Goal: Task Accomplishment & Management: Manage account settings

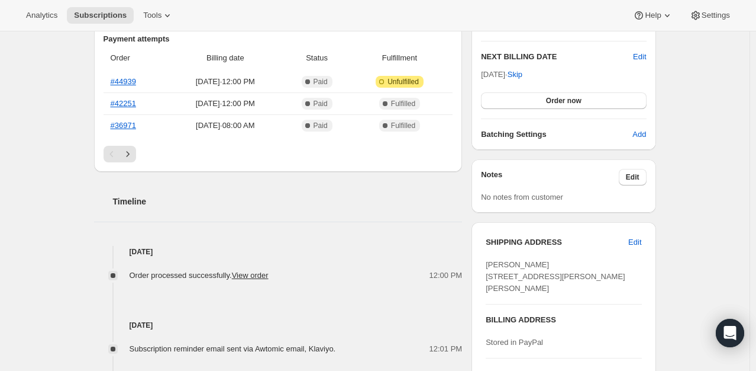
scroll to position [296, 0]
click at [128, 106] on link "#42251" at bounding box center [123, 103] width 25 height 9
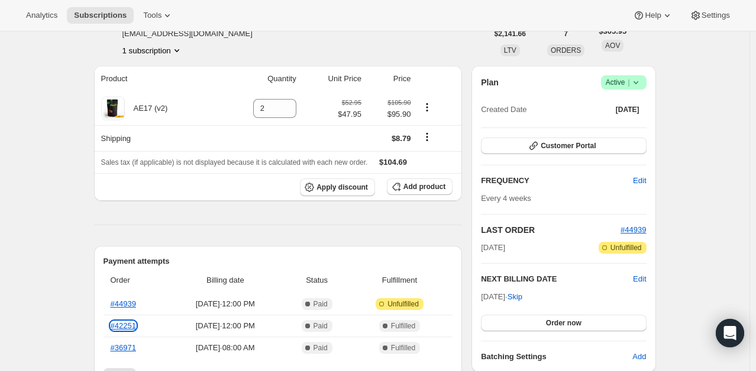
scroll to position [0, 0]
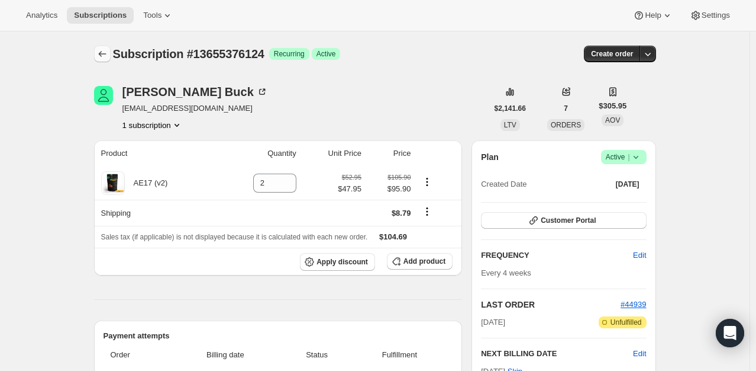
click at [104, 51] on icon "Subscriptions" at bounding box center [102, 54] width 12 height 12
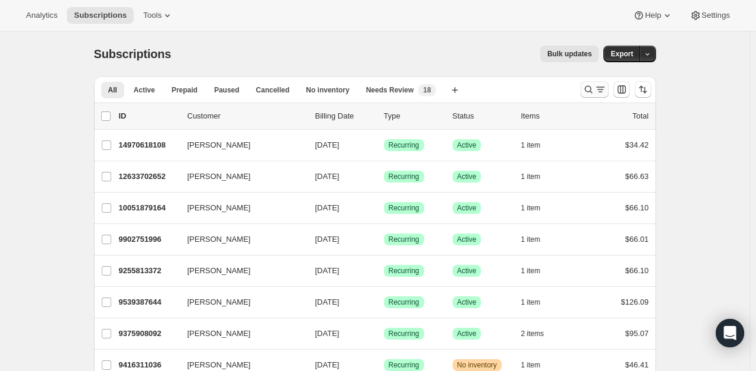
click at [592, 88] on icon "Search and filter results" at bounding box center [589, 89] width 12 height 12
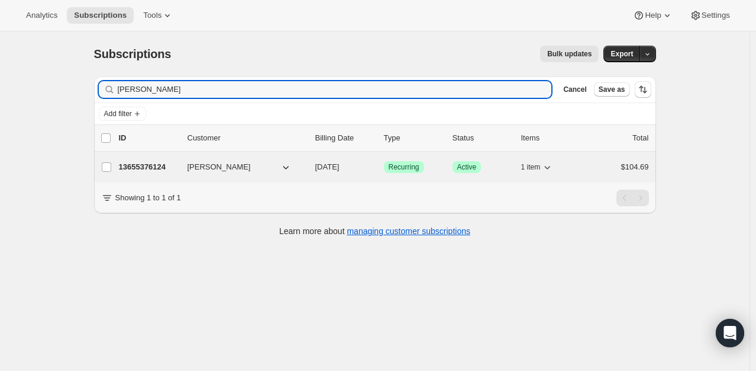
type input "beverly buck"
click at [154, 167] on p "13655376124" at bounding box center [148, 167] width 59 height 12
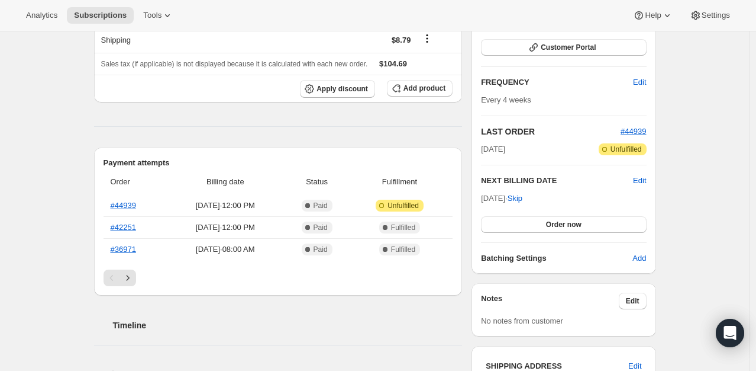
scroll to position [178, 0]
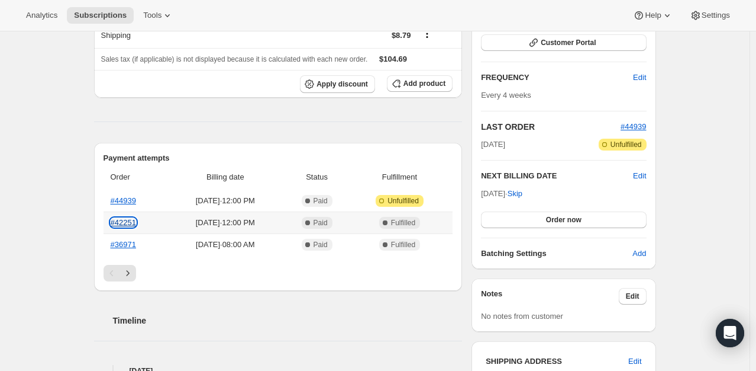
click at [120, 224] on link "#42251" at bounding box center [123, 222] width 25 height 9
click at [128, 241] on link "#36971" at bounding box center [123, 244] width 25 height 9
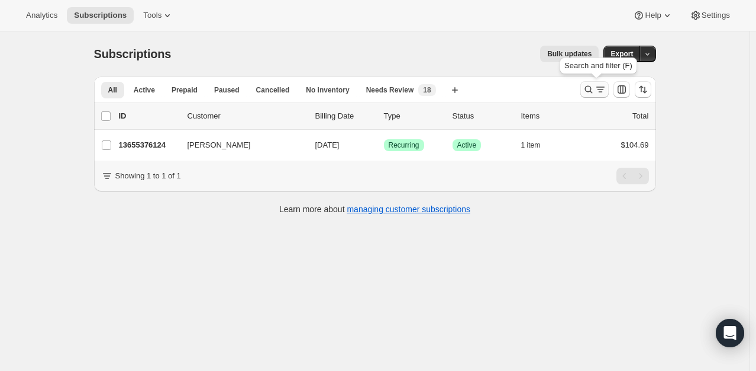
click at [591, 88] on icon "Search and filter results" at bounding box center [589, 89] width 12 height 12
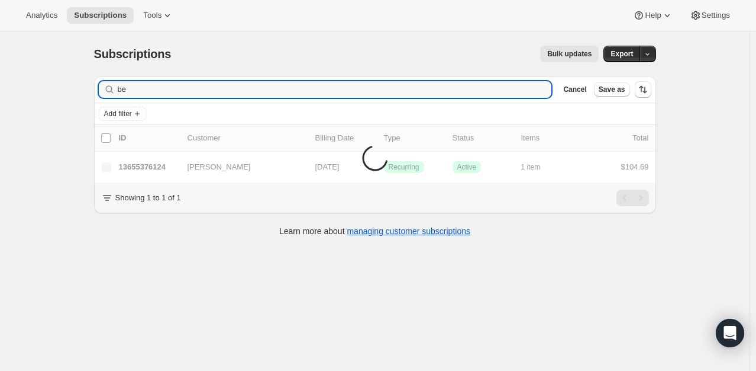
type input "b"
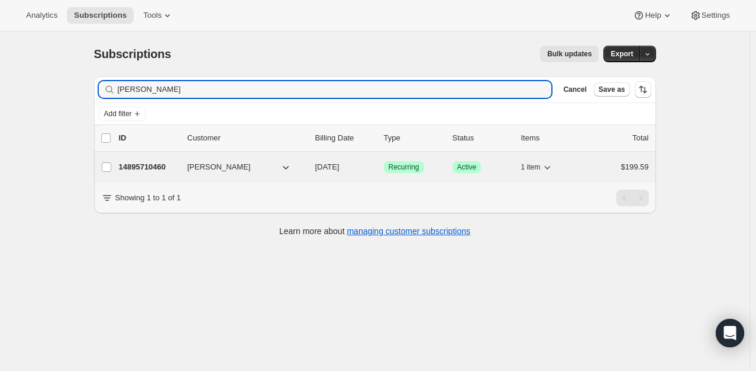
type input "david kir"
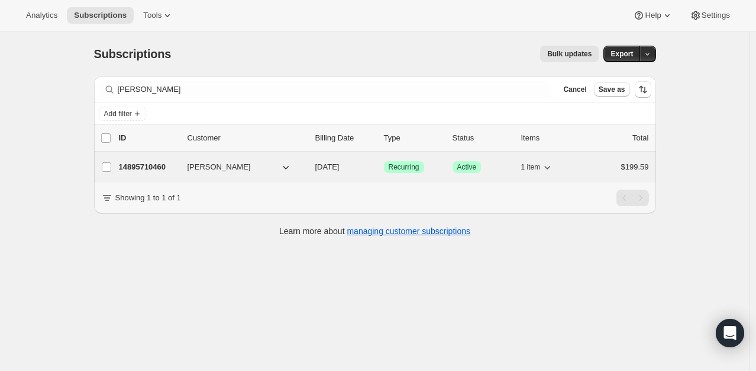
click at [143, 166] on p "14895710460" at bounding box center [148, 167] width 59 height 12
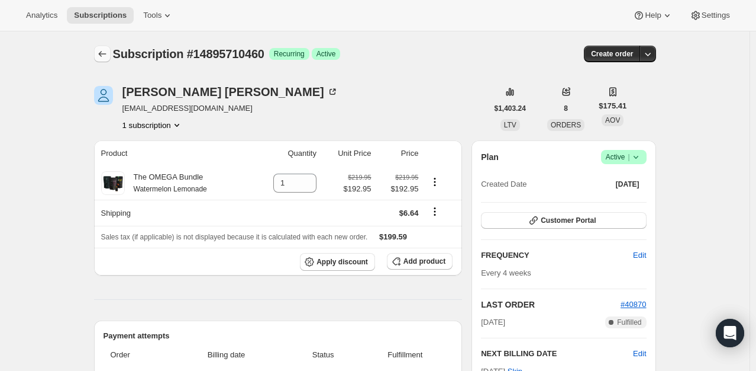
click at [99, 51] on icon "Subscriptions" at bounding box center [102, 54] width 12 height 12
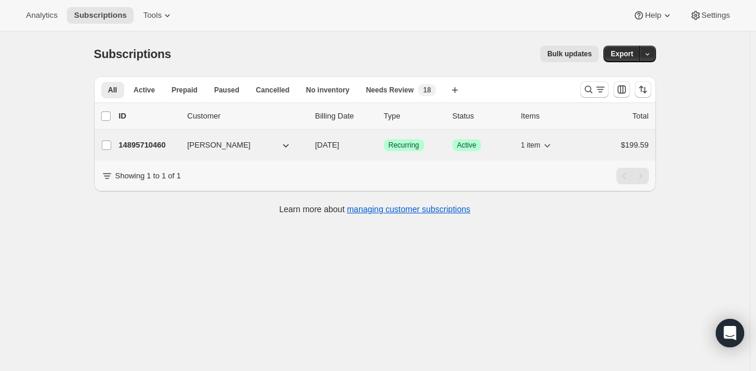
click at [175, 150] on p "14895710460" at bounding box center [148, 145] width 59 height 12
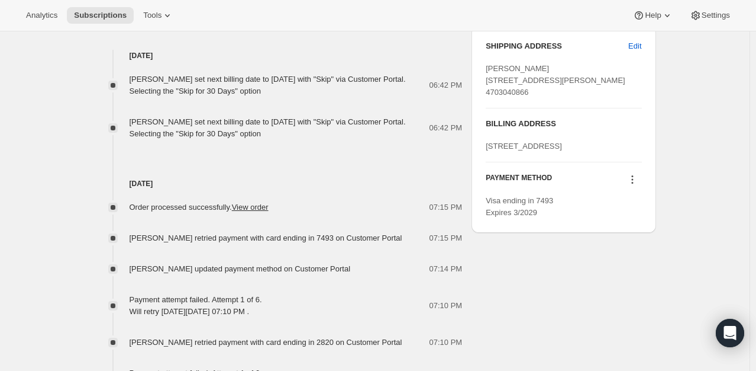
scroll to position [473, 0]
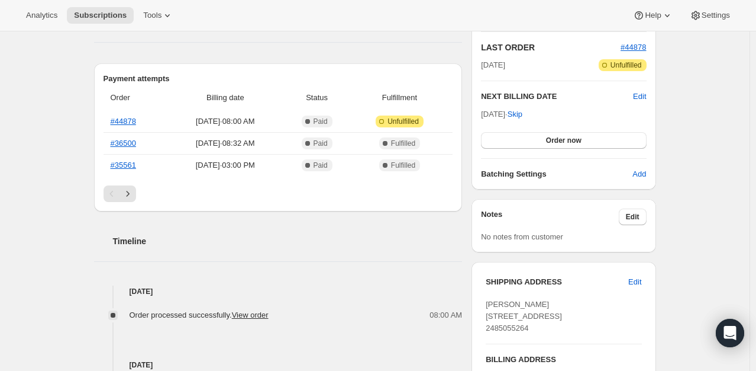
scroll to position [237, 0]
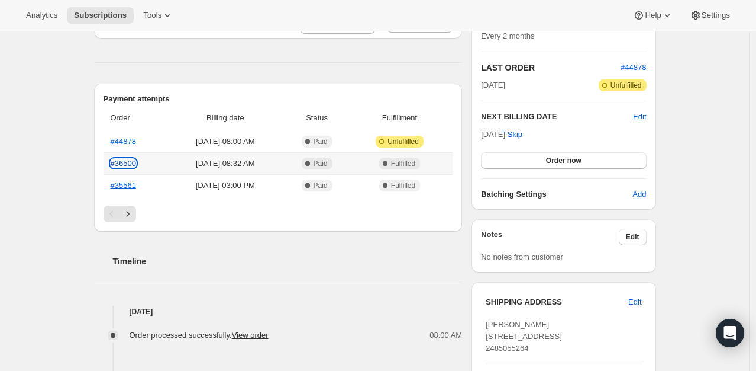
click at [130, 162] on link "#36500" at bounding box center [123, 163] width 25 height 9
click at [140, 181] on th "#35561" at bounding box center [136, 185] width 64 height 22
click at [131, 185] on link "#35561" at bounding box center [123, 185] width 25 height 9
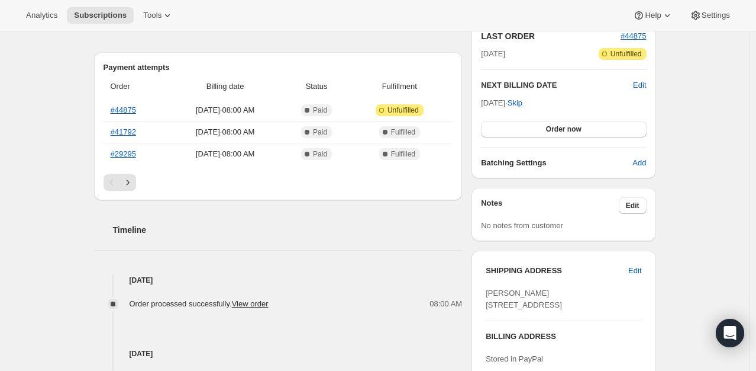
scroll to position [237, 0]
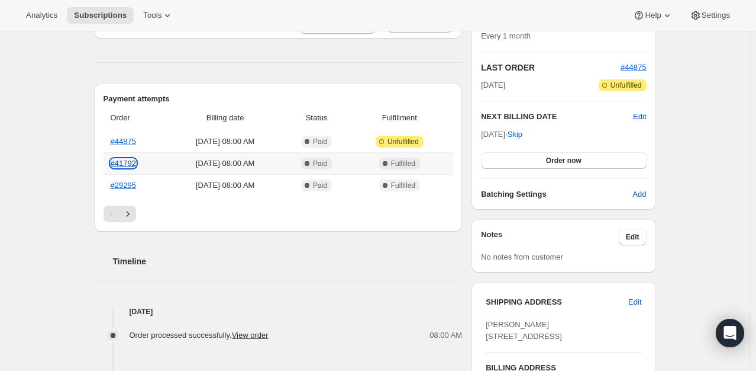
click at [133, 163] on link "#41792" at bounding box center [123, 163] width 25 height 9
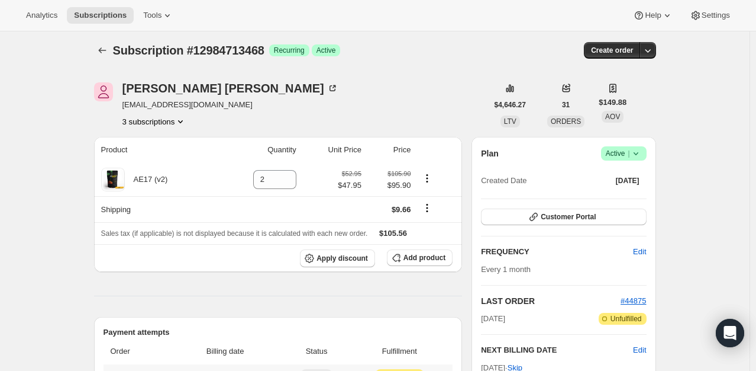
scroll to position [0, 0]
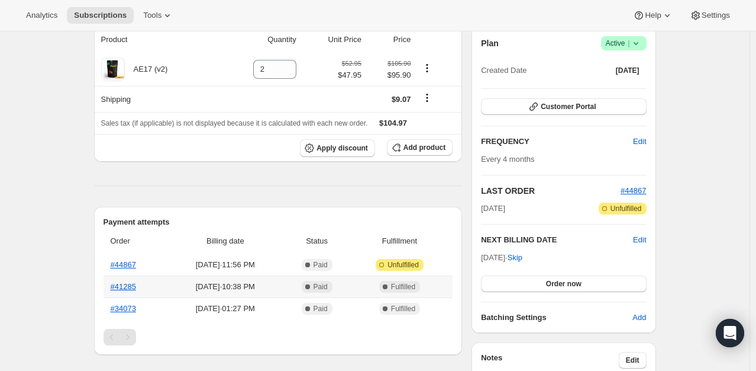
scroll to position [118, 0]
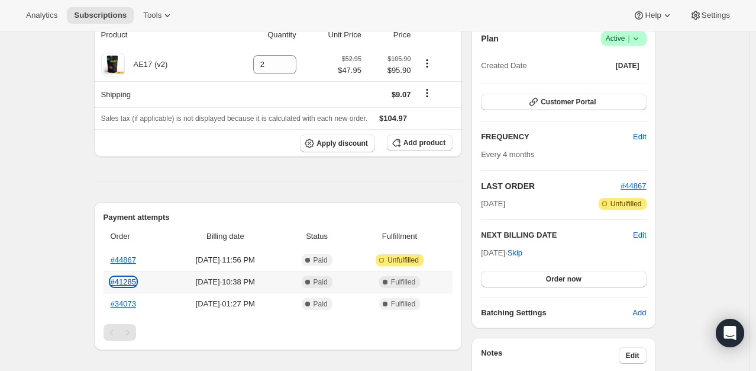
click at [115, 281] on link "#41285" at bounding box center [123, 281] width 25 height 9
click at [127, 302] on link "#34073" at bounding box center [123, 303] width 25 height 9
